Goal: Find specific page/section: Find specific page/section

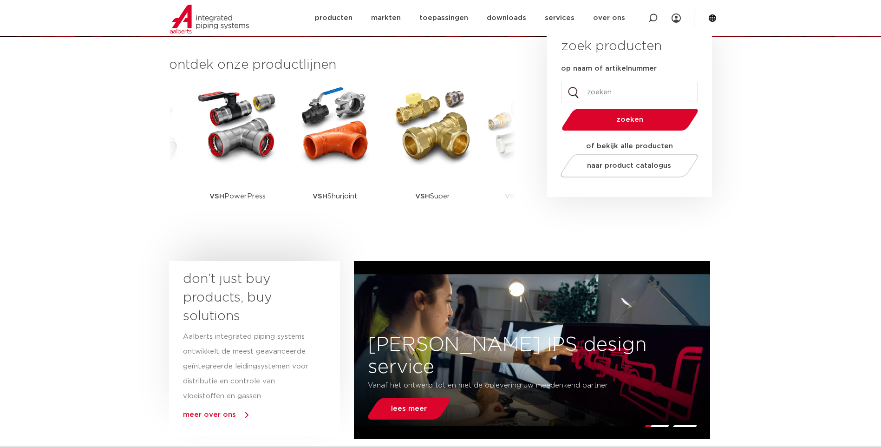
scroll to position [232, 0]
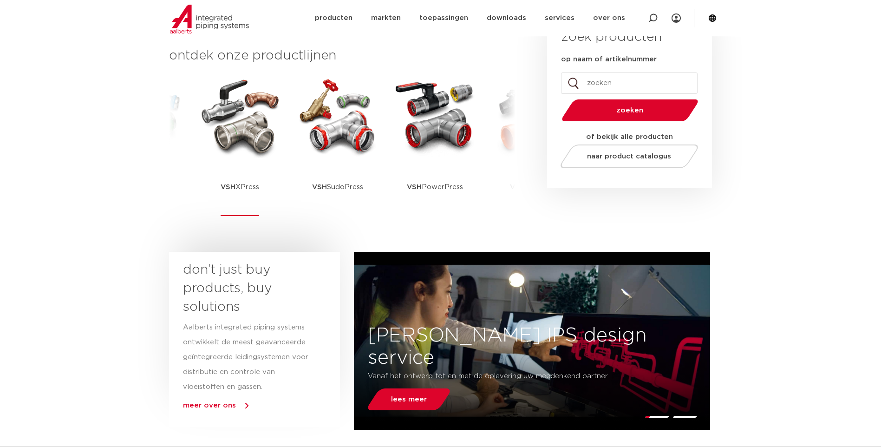
click at [229, 165] on p "VSH XPress" at bounding box center [239, 187] width 39 height 58
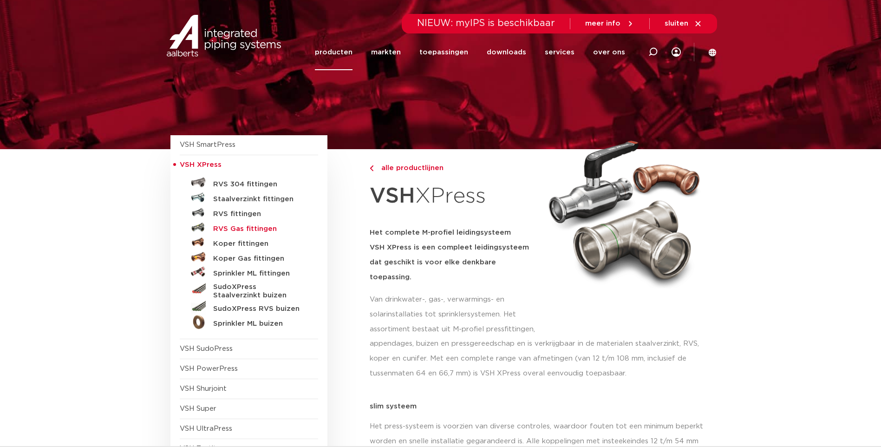
click at [238, 228] on h5 "RVS Gas fittingen" at bounding box center [259, 229] width 92 height 8
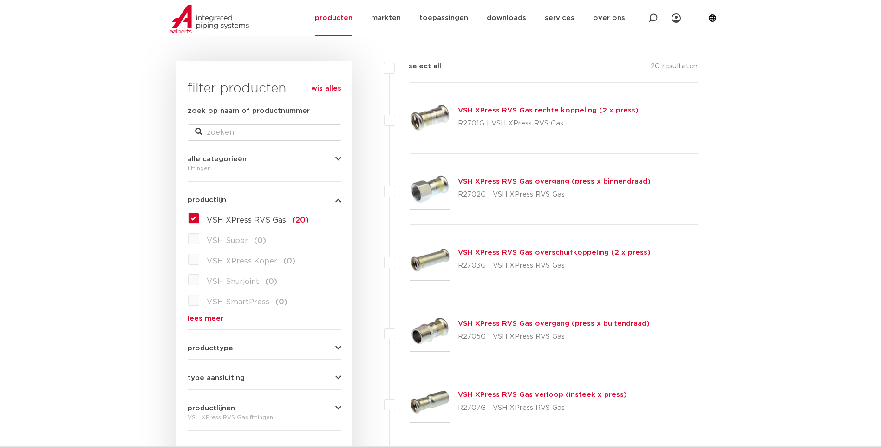
scroll to position [139, 0]
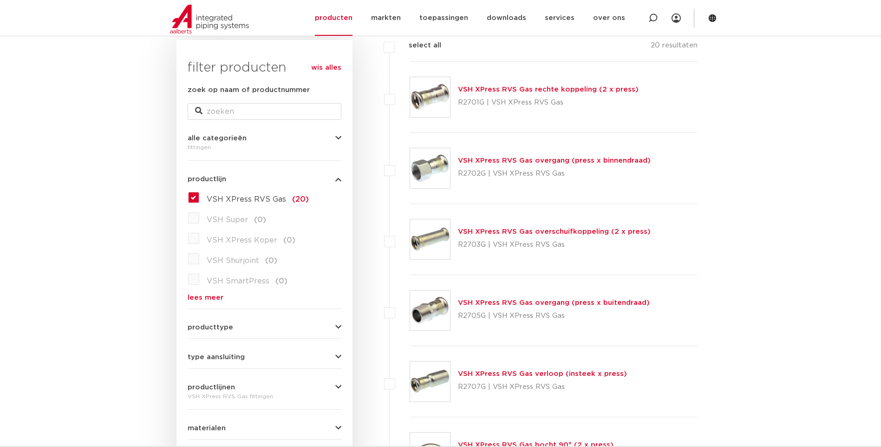
click at [201, 297] on link "lees meer" at bounding box center [265, 297] width 154 height 7
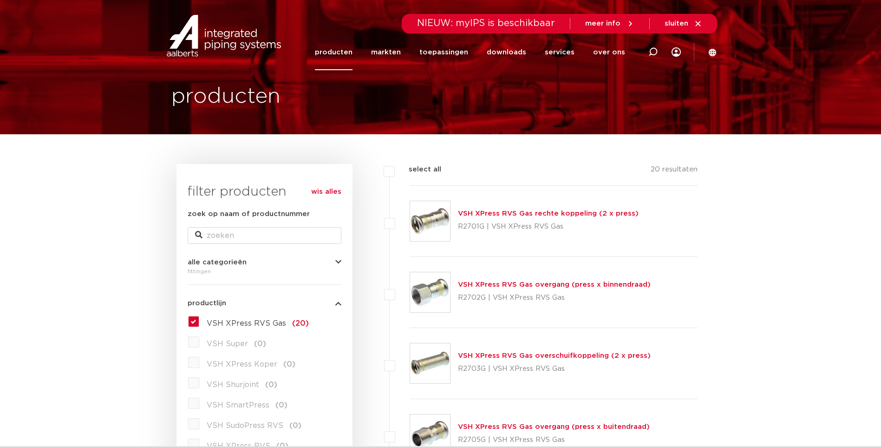
scroll to position [0, 0]
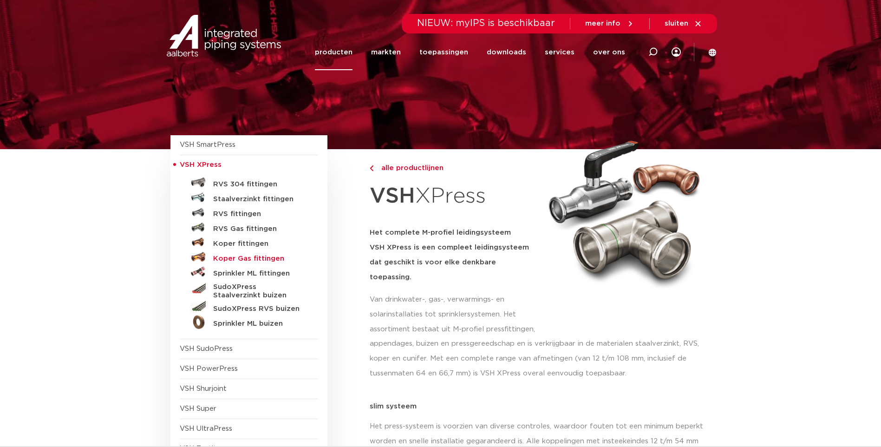
click at [233, 259] on h5 "Koper Gas fittingen" at bounding box center [259, 258] width 92 height 8
